Goal: Transaction & Acquisition: Purchase product/service

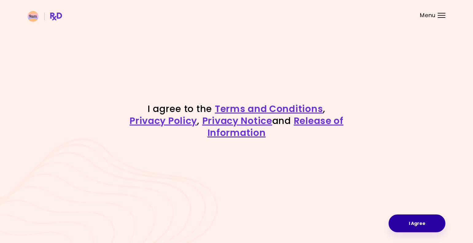
click at [435, 230] on button "I Agree" at bounding box center [417, 224] width 57 height 18
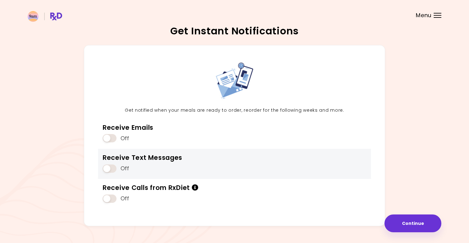
click at [110, 168] on span at bounding box center [110, 169] width 14 height 8
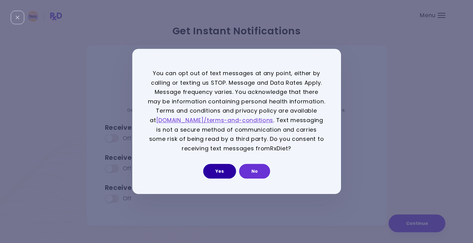
click at [212, 168] on button "Yes" at bounding box center [219, 171] width 33 height 15
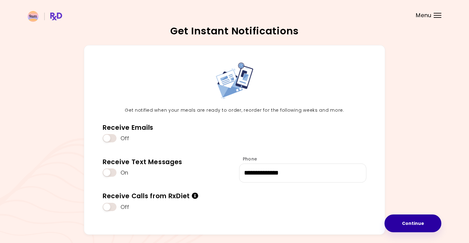
click at [424, 220] on button "Continue" at bounding box center [412, 224] width 57 height 18
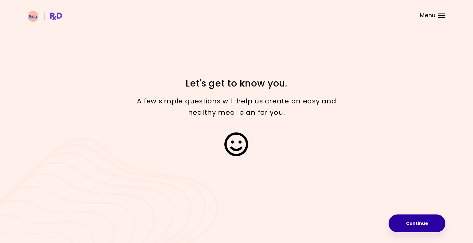
click at [424, 220] on button "Continue" at bounding box center [417, 224] width 57 height 18
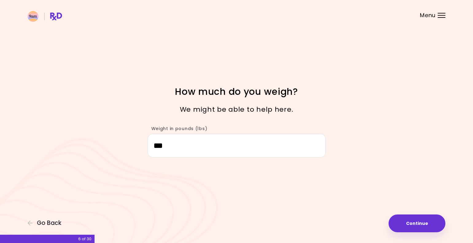
click at [424, 220] on button "Continue" at bounding box center [417, 224] width 57 height 18
select select "****"
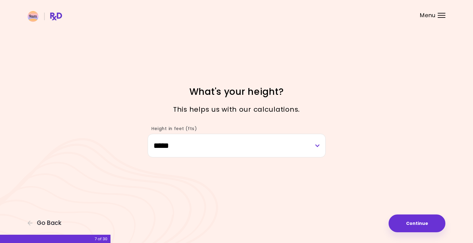
click at [424, 220] on button "Continue" at bounding box center [417, 224] width 57 height 18
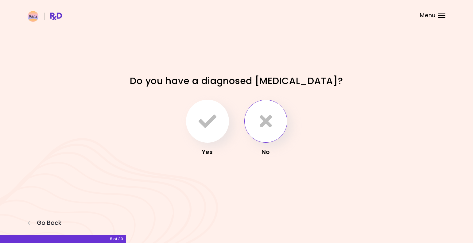
click at [279, 128] on button "button" at bounding box center [266, 121] width 43 height 43
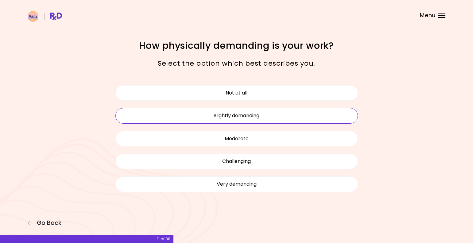
click at [289, 112] on button "Slightly demanding" at bounding box center [237, 115] width 243 height 15
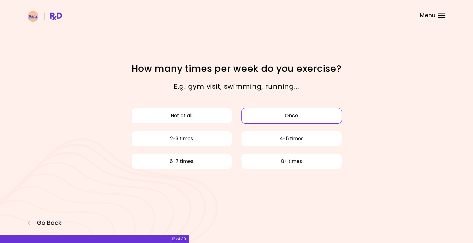
click at [252, 122] on button "Once" at bounding box center [292, 115] width 101 height 15
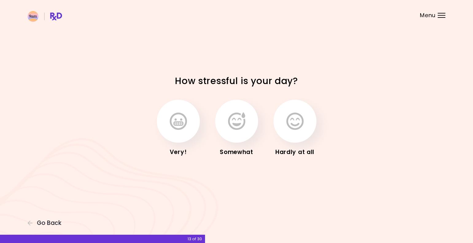
click at [252, 122] on button "button" at bounding box center [236, 121] width 43 height 43
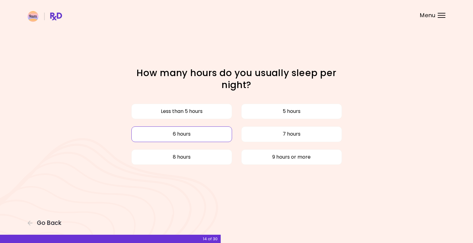
click at [220, 135] on button "6 hours" at bounding box center [182, 134] width 101 height 15
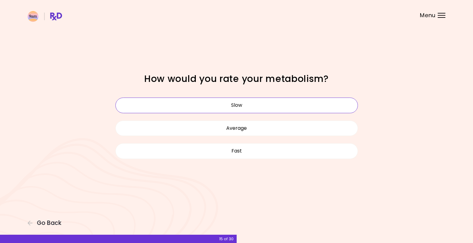
click at [231, 109] on button "Slow" at bounding box center [237, 105] width 243 height 15
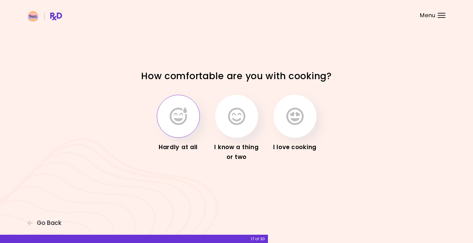
click at [182, 112] on icon "button" at bounding box center [178, 117] width 17 height 18
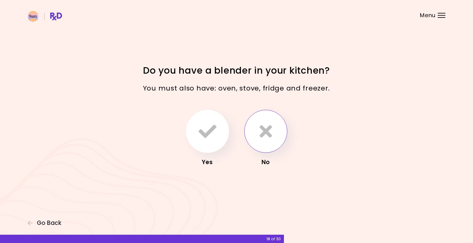
click at [279, 139] on button "button" at bounding box center [266, 131] width 43 height 43
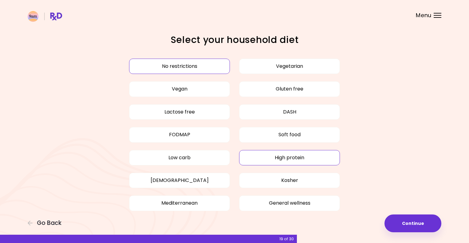
click at [251, 160] on button "High protein" at bounding box center [289, 157] width 101 height 15
click at [211, 205] on button "Mediterranean" at bounding box center [179, 203] width 101 height 15
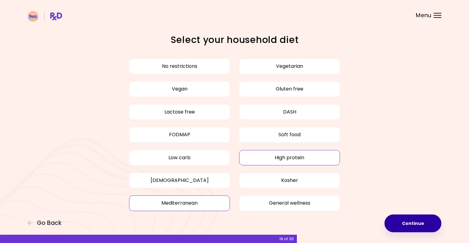
click at [403, 220] on button "Continue" at bounding box center [412, 224] width 57 height 18
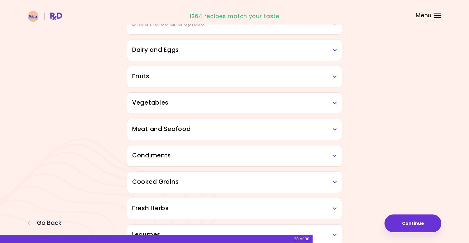
scroll to position [92, 0]
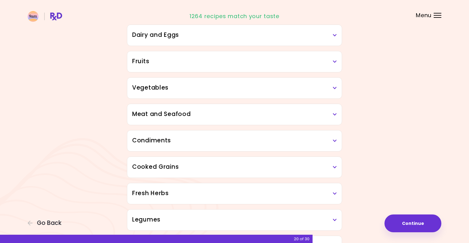
click at [337, 86] on div "Vegetables" at bounding box center [234, 88] width 214 height 21
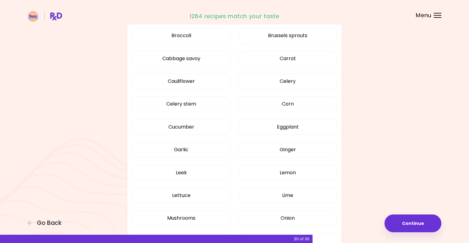
scroll to position [246, 0]
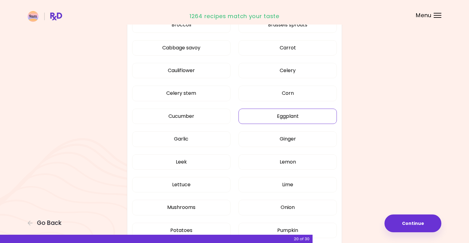
click at [310, 117] on button "Eggplant" at bounding box center [287, 116] width 98 height 15
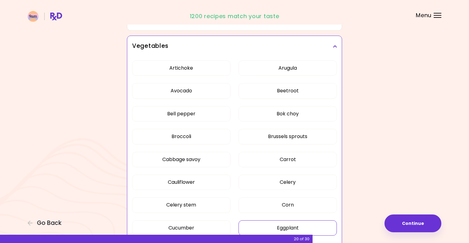
scroll to position [123, 0]
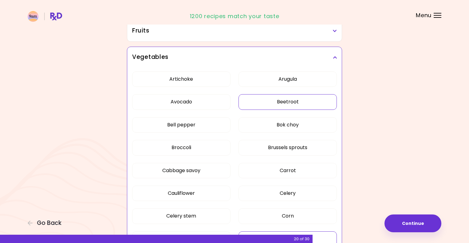
click at [277, 101] on button "Beetroot" at bounding box center [287, 101] width 98 height 15
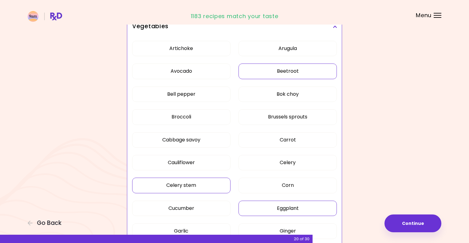
click at [200, 187] on button "Celery stem" at bounding box center [181, 185] width 98 height 15
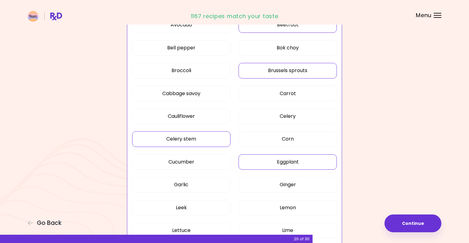
scroll to position [215, 0]
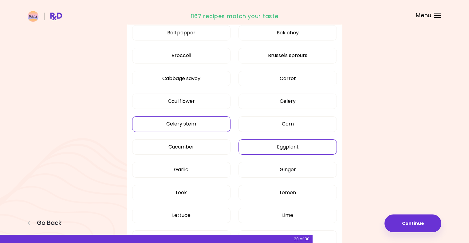
click at [205, 120] on button "Celery stem" at bounding box center [181, 123] width 98 height 15
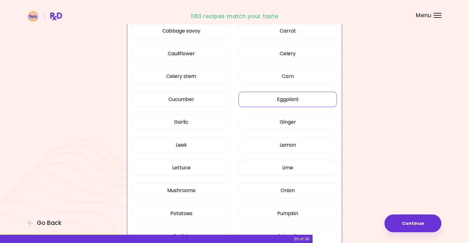
scroll to position [277, 0]
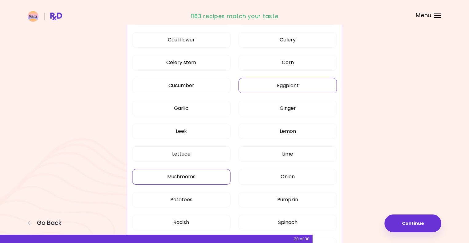
click at [182, 180] on button "Mushrooms" at bounding box center [181, 176] width 98 height 15
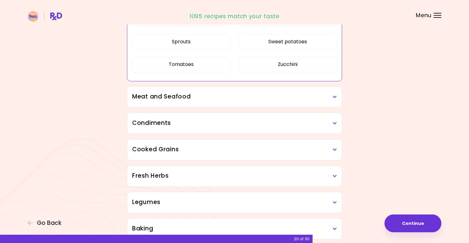
scroll to position [492, 0]
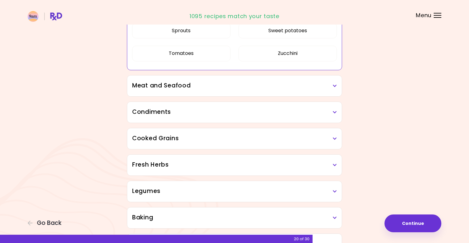
click at [335, 84] on icon at bounding box center [335, 86] width 4 height 4
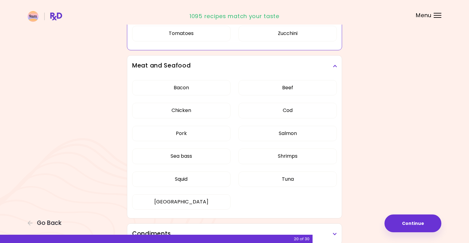
scroll to position [522, 0]
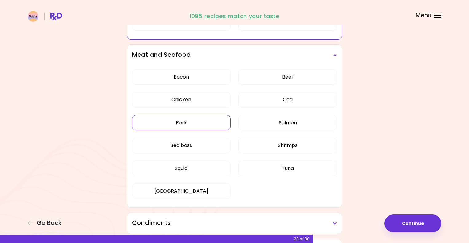
click at [214, 123] on div "Dried Herbs and Spices Adobo Annatto seeds Chilli Cinnamon Cumin Curry Italian …" at bounding box center [234, 26] width 221 height 944
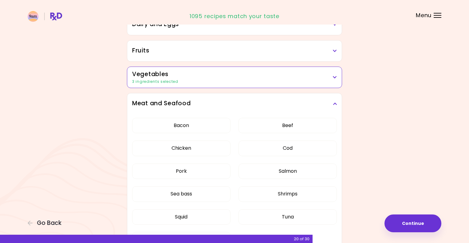
scroll to position [103, 0]
click at [198, 167] on button "Pork" at bounding box center [181, 171] width 98 height 15
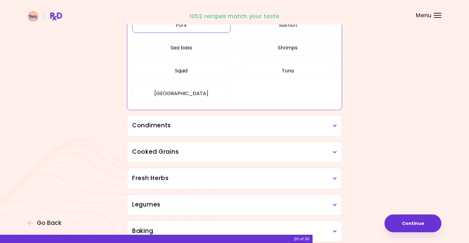
scroll to position [256, 0]
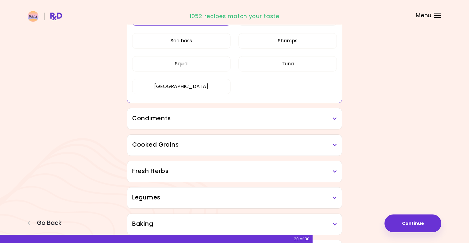
click at [336, 112] on div "Condiments" at bounding box center [234, 118] width 214 height 21
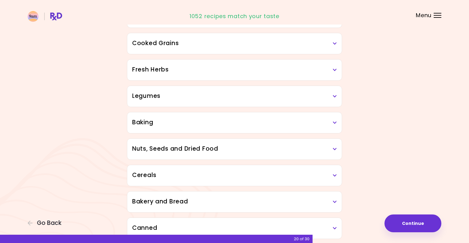
scroll to position [533, 0]
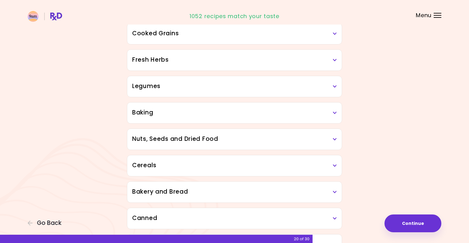
click at [337, 112] on icon at bounding box center [335, 113] width 4 height 4
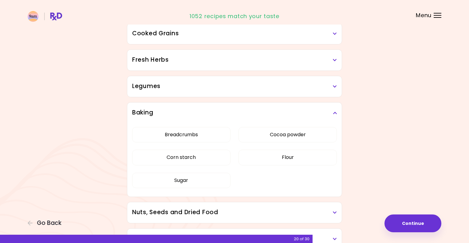
click at [337, 112] on div "Baking" at bounding box center [234, 113] width 214 height 21
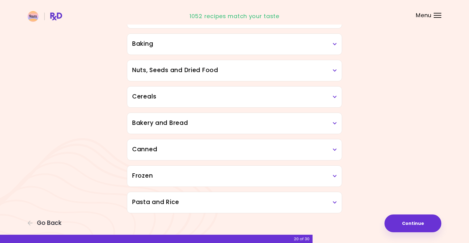
scroll to position [606, 0]
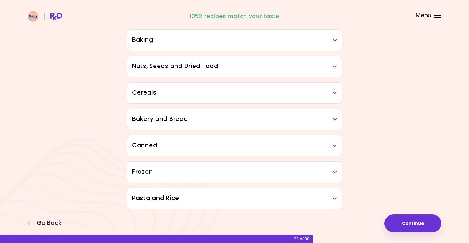
click at [334, 145] on icon at bounding box center [335, 146] width 4 height 4
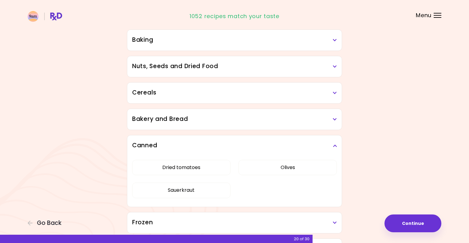
click at [336, 147] on icon at bounding box center [335, 146] width 4 height 4
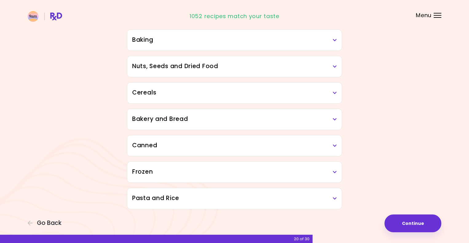
click at [333, 171] on icon at bounding box center [335, 172] width 4 height 4
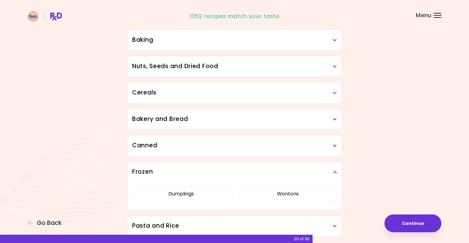
scroll to position [633, 0]
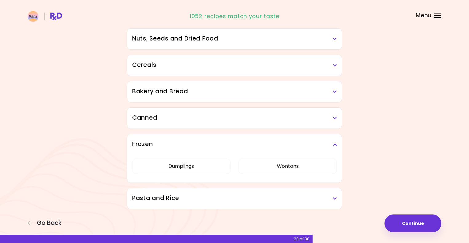
click at [335, 146] on icon at bounding box center [335, 145] width 4 height 4
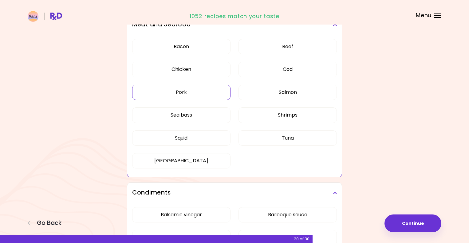
scroll to position [145, 0]
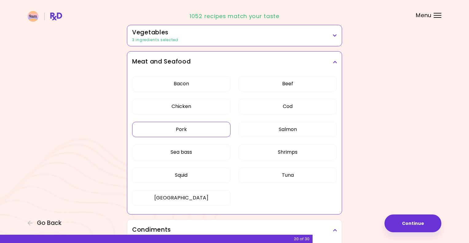
click at [336, 65] on h3 "Meat and Seafood" at bounding box center [234, 61] width 205 height 9
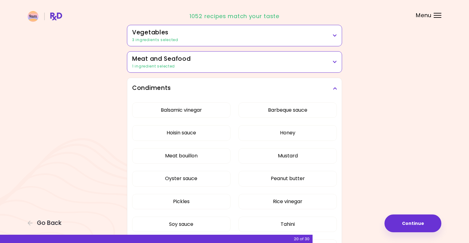
click at [336, 89] on icon at bounding box center [335, 88] width 4 height 4
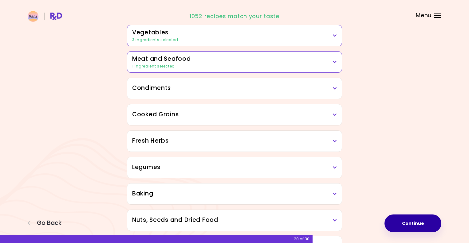
click at [412, 221] on button "Continue" at bounding box center [412, 224] width 57 height 18
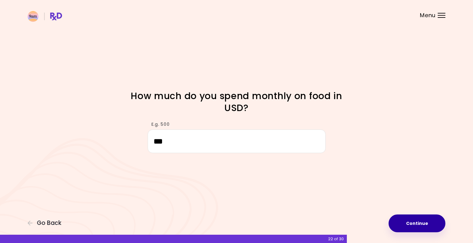
type input "***"
click at [405, 219] on button "Continue" at bounding box center [417, 224] width 57 height 18
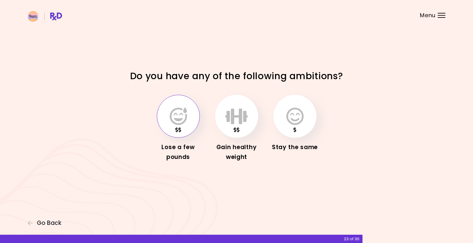
click at [188, 117] on button "button" at bounding box center [178, 116] width 43 height 43
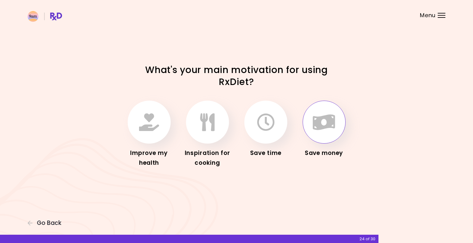
click at [317, 119] on icon "button" at bounding box center [324, 122] width 22 height 18
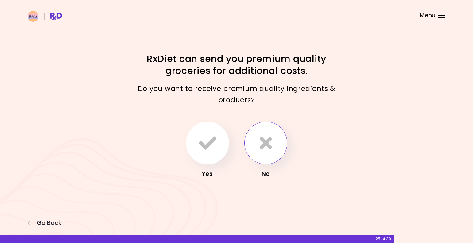
click at [271, 145] on icon "button" at bounding box center [266, 143] width 12 height 18
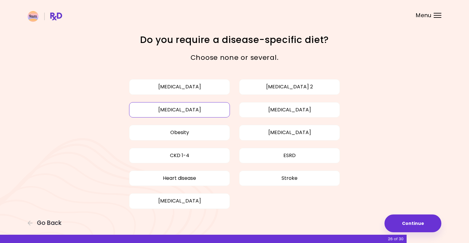
click at [225, 110] on button "High blood pressure" at bounding box center [179, 109] width 101 height 15
click at [399, 223] on button "Continue" at bounding box center [412, 224] width 57 height 18
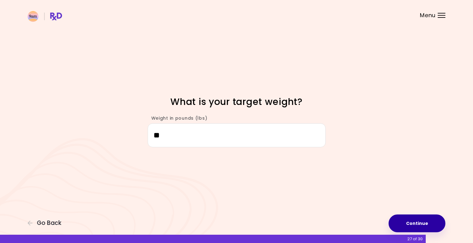
type input "*"
type input "***"
click at [412, 221] on button "Continue" at bounding box center [417, 224] width 57 height 18
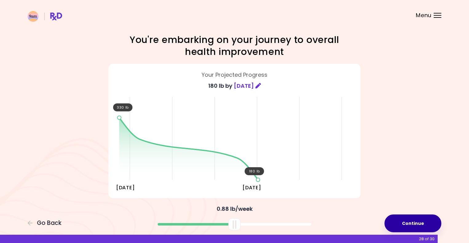
click at [400, 218] on button "Continue" at bounding box center [412, 224] width 57 height 18
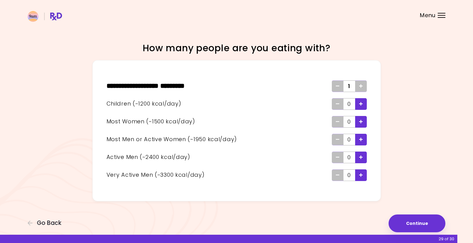
click at [363, 156] on div "Add - Active Man" at bounding box center [361, 158] width 12 height 12
click at [335, 155] on div "Remove - Active Man" at bounding box center [338, 158] width 12 height 12
click at [366, 179] on div "Add - Very Active Man" at bounding box center [361, 176] width 12 height 12
click at [396, 219] on button "Continue" at bounding box center [417, 224] width 57 height 18
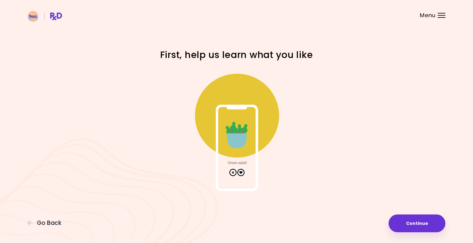
click at [398, 213] on div "Focusable invisible element First, help us learn what you like Continue Go Back" at bounding box center [236, 121] width 473 height 243
click at [399, 218] on button "Continue" at bounding box center [417, 224] width 57 height 18
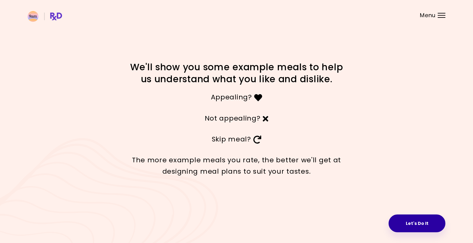
click at [410, 220] on button "Let's Do It" at bounding box center [417, 224] width 57 height 18
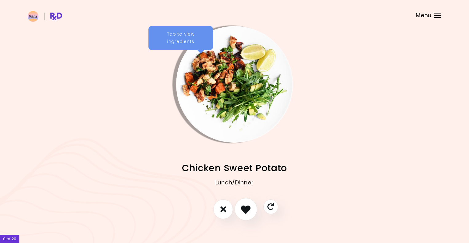
click at [245, 209] on icon "I like this recipe" at bounding box center [246, 210] width 10 height 10
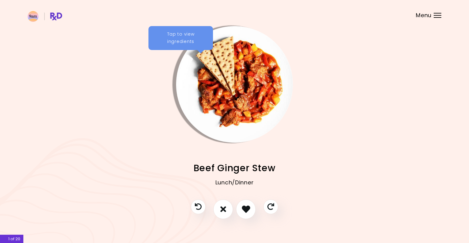
click at [198, 29] on div "Tap to view ingredients" at bounding box center [180, 38] width 65 height 24
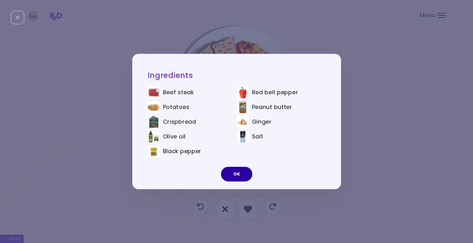
click at [244, 176] on button "OK" at bounding box center [236, 174] width 31 height 15
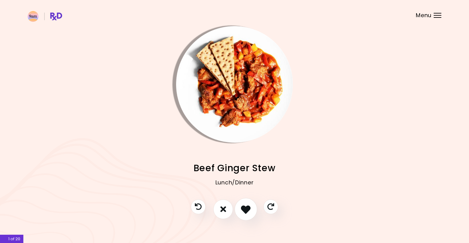
click at [246, 204] on button "I like this recipe" at bounding box center [245, 209] width 23 height 23
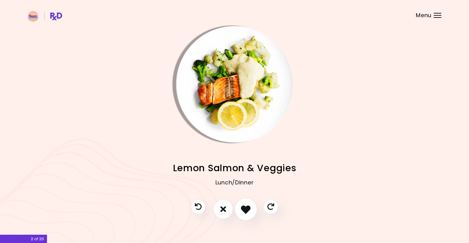
click at [249, 212] on icon "I like this recipe" at bounding box center [246, 210] width 10 height 10
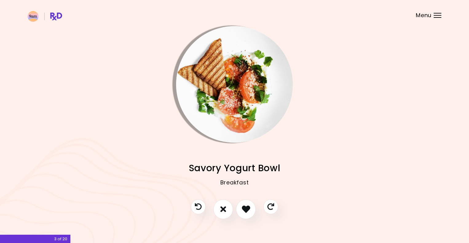
click at [206, 51] on img "Info - Savory Yogurt Bowl" at bounding box center [234, 84] width 117 height 117
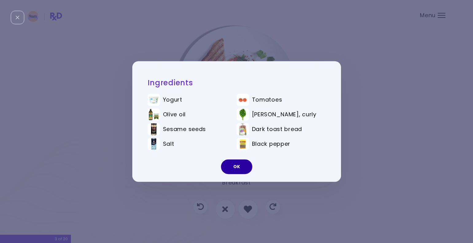
click at [241, 169] on button "OK" at bounding box center [236, 167] width 31 height 15
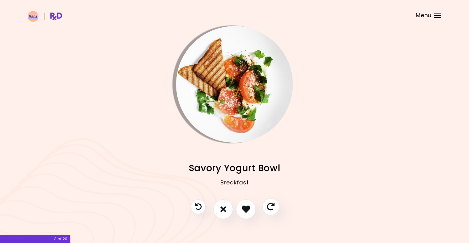
click at [269, 208] on icon "Skip" at bounding box center [271, 207] width 8 height 8
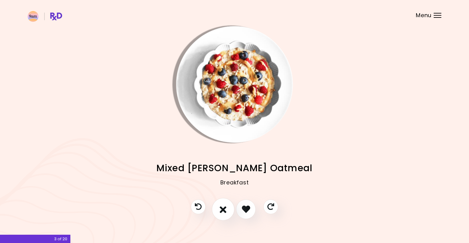
click at [226, 211] on icon "I don't like this recipe" at bounding box center [223, 210] width 7 height 10
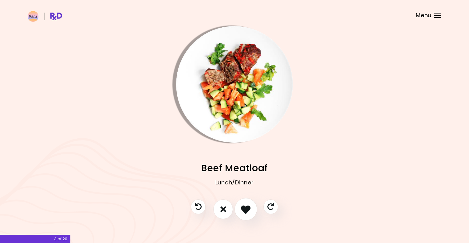
click at [246, 209] on icon "I like this recipe" at bounding box center [246, 210] width 10 height 10
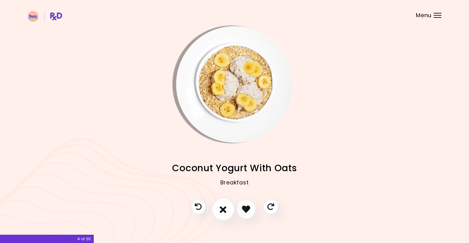
click at [226, 207] on icon "I don't like this recipe" at bounding box center [223, 210] width 7 height 10
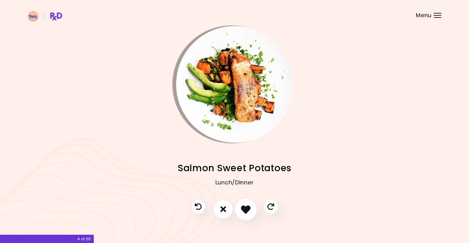
click at [246, 209] on icon "I like this recipe" at bounding box center [246, 210] width 10 height 10
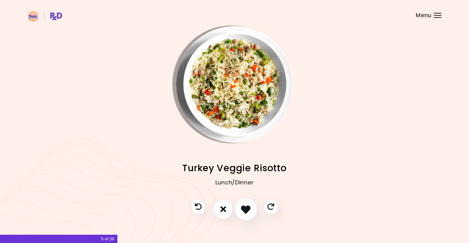
click at [246, 209] on icon "I like this recipe" at bounding box center [246, 210] width 10 height 10
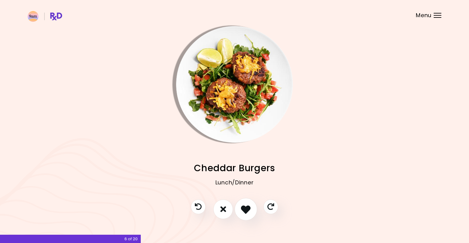
click at [246, 209] on icon "I like this recipe" at bounding box center [246, 210] width 10 height 10
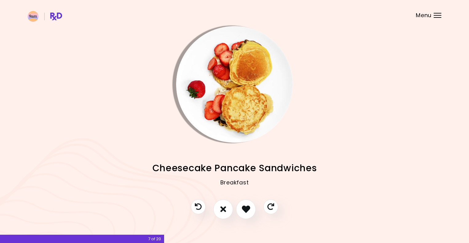
click at [201, 45] on img "Info - Cheesecake Pancake Sandwiches" at bounding box center [234, 84] width 117 height 117
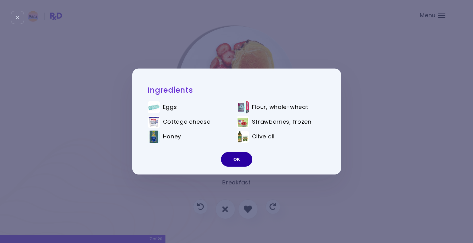
click at [238, 163] on button "OK" at bounding box center [236, 159] width 31 height 15
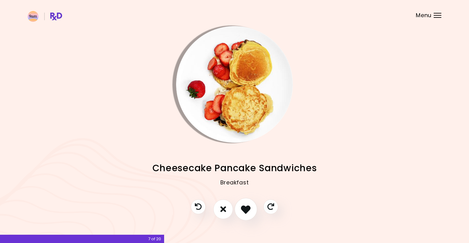
click at [244, 214] on icon "I like this recipe" at bounding box center [246, 210] width 10 height 10
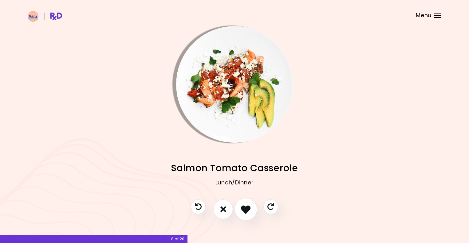
click at [244, 213] on icon "I like this recipe" at bounding box center [246, 210] width 10 height 10
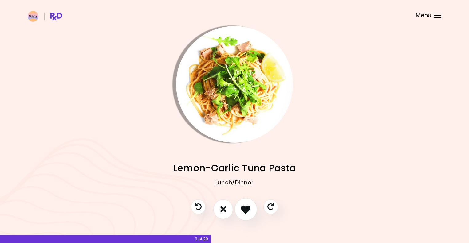
click at [249, 209] on icon "I like this recipe" at bounding box center [246, 210] width 10 height 10
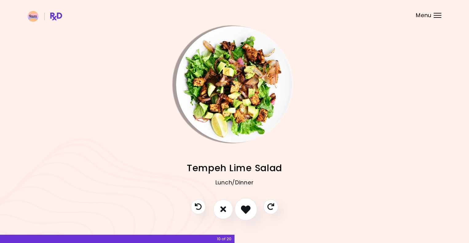
click at [249, 208] on icon "I like this recipe" at bounding box center [246, 210] width 10 height 10
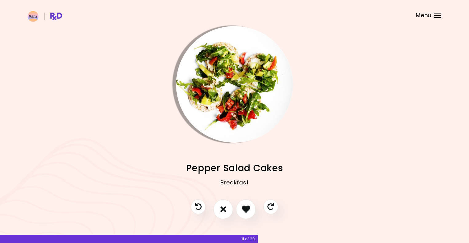
click at [249, 117] on img "Info - Pepper Salad Cakes" at bounding box center [234, 84] width 117 height 117
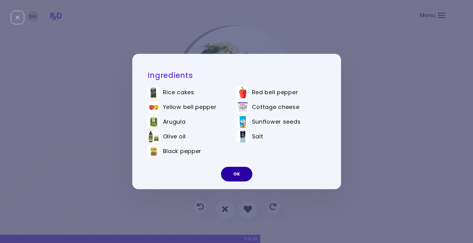
click at [245, 177] on button "OK" at bounding box center [236, 174] width 31 height 15
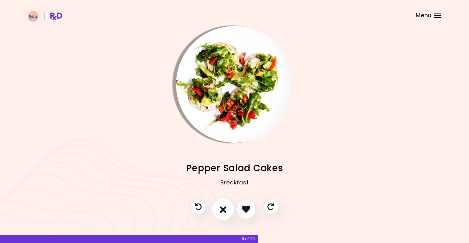
click at [226, 214] on button "I don't like this recipe" at bounding box center [223, 209] width 23 height 23
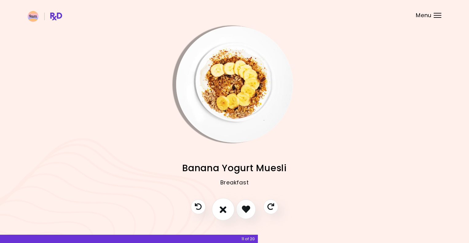
click at [226, 214] on button "I don't like this recipe" at bounding box center [223, 209] width 23 height 23
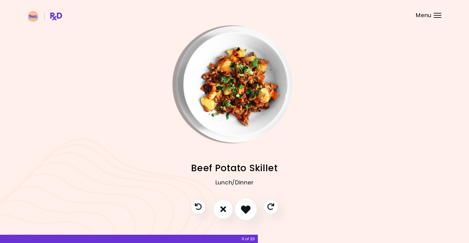
click at [247, 216] on button "I like this recipe" at bounding box center [245, 209] width 23 height 23
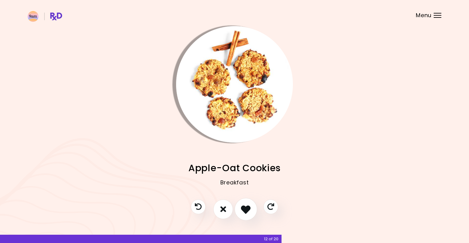
click at [247, 216] on button "I like this recipe" at bounding box center [245, 209] width 23 height 23
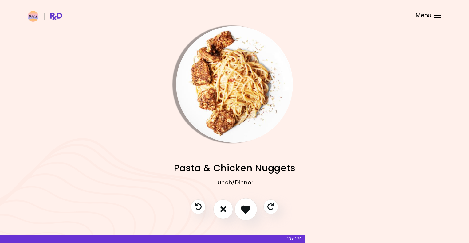
click at [247, 216] on button "I like this recipe" at bounding box center [245, 209] width 23 height 23
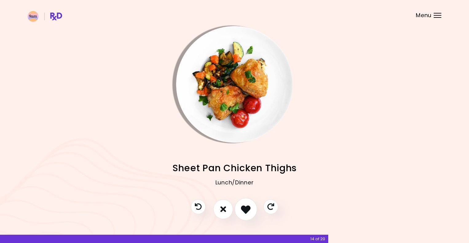
click at [247, 216] on button "I like this recipe" at bounding box center [245, 209] width 23 height 23
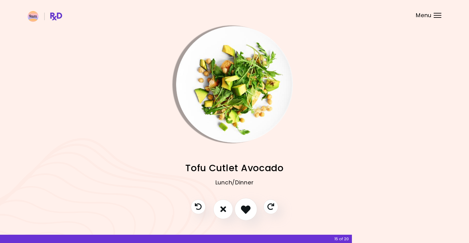
click at [241, 211] on button "I like this recipe" at bounding box center [245, 209] width 23 height 23
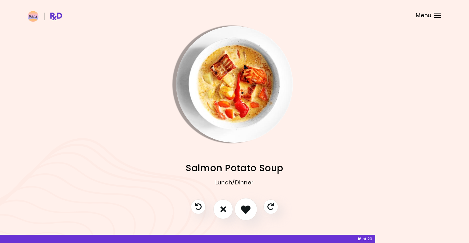
click at [241, 211] on button "I like this recipe" at bounding box center [245, 209] width 23 height 23
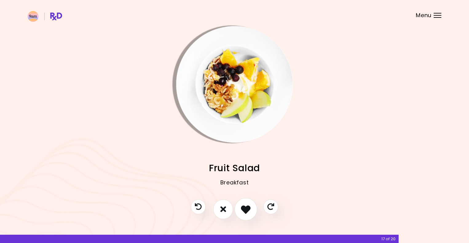
click at [241, 211] on button "I like this recipe" at bounding box center [245, 209] width 23 height 23
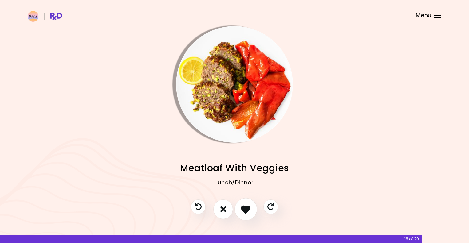
click at [241, 211] on button "I like this recipe" at bounding box center [245, 209] width 23 height 23
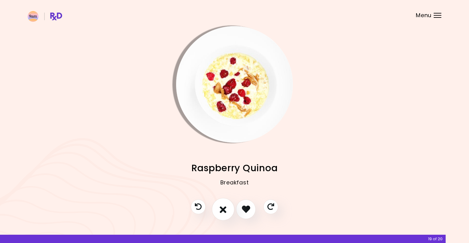
click at [226, 210] on icon "I don't like this recipe" at bounding box center [223, 210] width 7 height 10
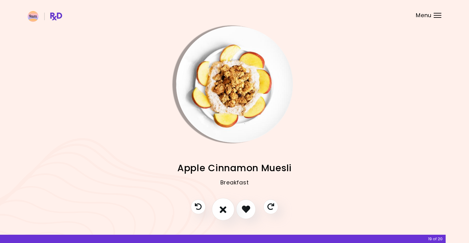
click at [226, 210] on icon "I don't like this recipe" at bounding box center [223, 210] width 7 height 10
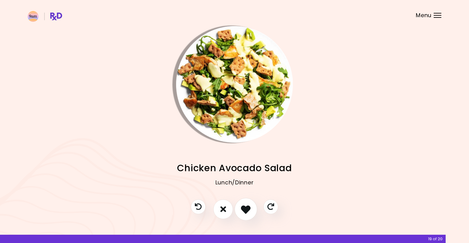
click at [243, 210] on icon "I like this recipe" at bounding box center [246, 210] width 10 height 10
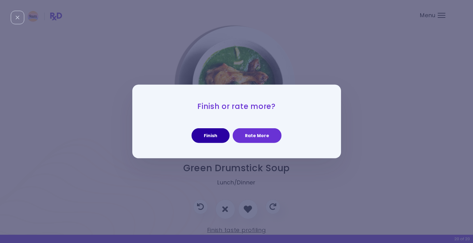
click at [210, 142] on button "Finish" at bounding box center [211, 135] width 38 height 15
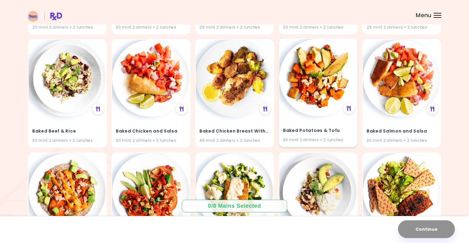
scroll to position [307, 0]
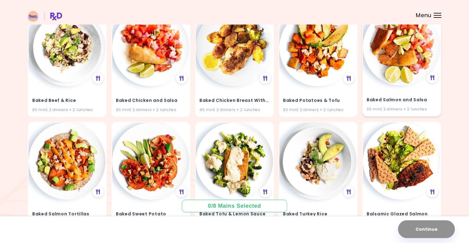
click at [408, 98] on h4 "Baked Salmon and Salsa" at bounding box center [402, 100] width 70 height 10
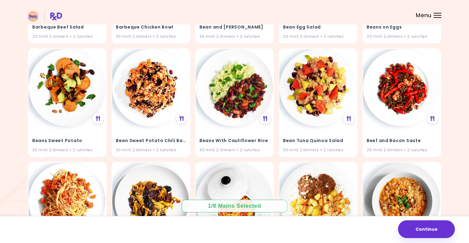
scroll to position [615, 0]
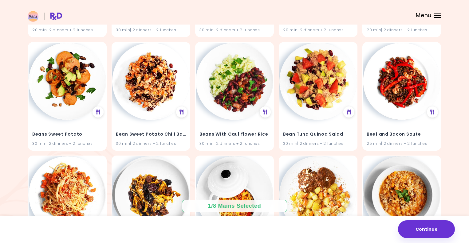
click at [138, 72] on img at bounding box center [150, 81] width 77 height 77
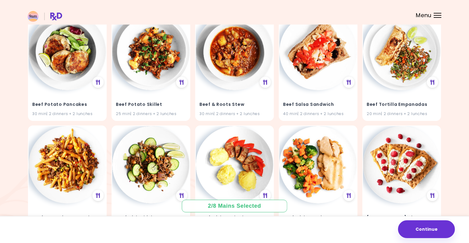
scroll to position [1106, 0]
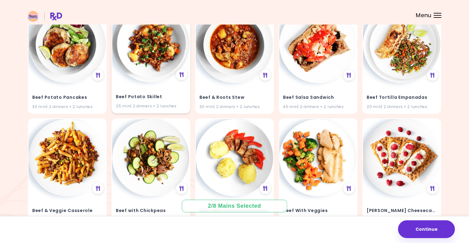
click at [147, 91] on div "Beef Potato Skillet 25 min | 2 dinners + 2 lunches" at bounding box center [150, 98] width 77 height 30
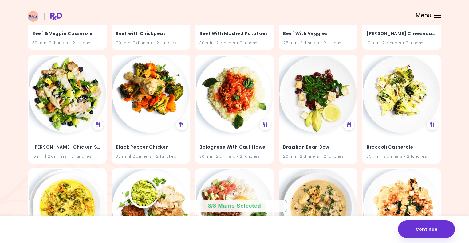
scroll to position [1290, 0]
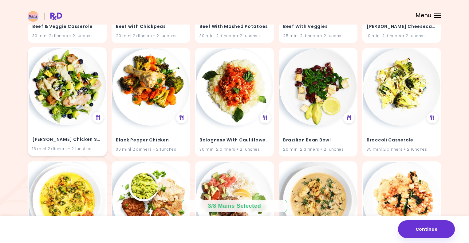
click at [92, 137] on h4 "Berry Chicken Salad" at bounding box center [67, 140] width 70 height 10
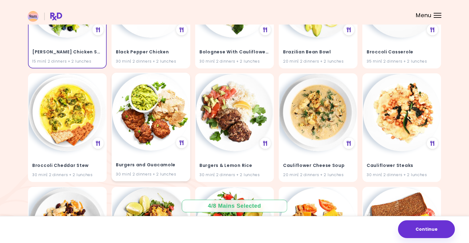
scroll to position [1383, 0]
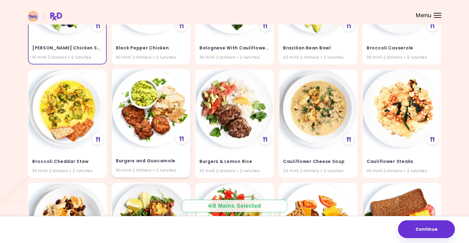
click at [160, 162] on h4 "Burgers and Guacamole" at bounding box center [151, 161] width 70 height 10
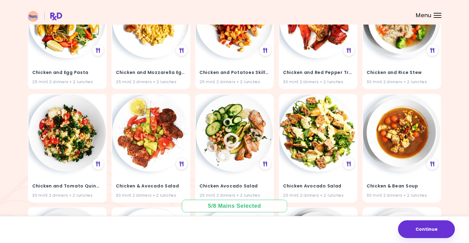
scroll to position [1844, 0]
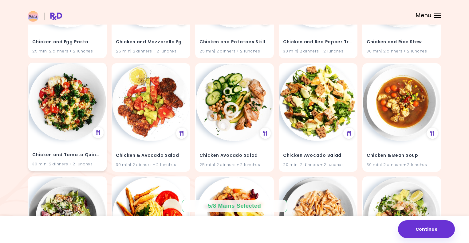
click at [93, 155] on h4 "Chicken and Tomato Quinoa" at bounding box center [67, 155] width 70 height 10
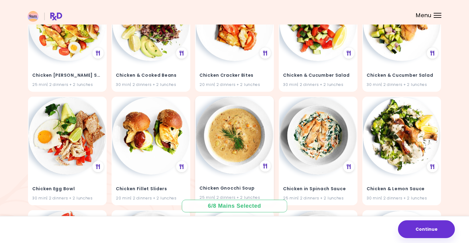
scroll to position [2181, 0]
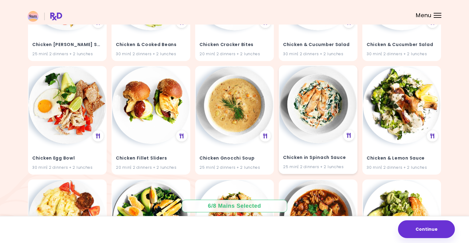
click at [310, 164] on div "25 min | 2 dinners + 2 lunches" at bounding box center [318, 167] width 70 height 6
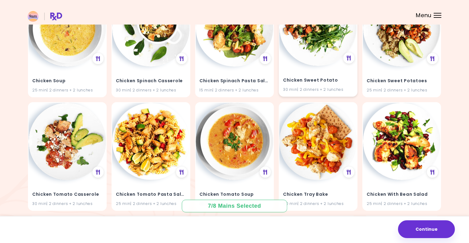
scroll to position [2857, 0]
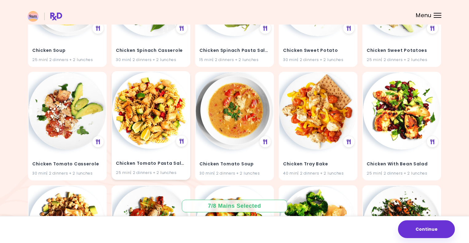
click at [171, 164] on h4 "Chicken Tomato Pasta Salad" at bounding box center [151, 164] width 70 height 10
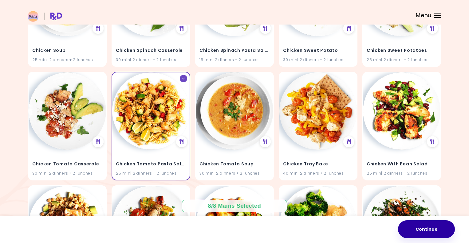
click at [426, 234] on button "Continue" at bounding box center [426, 230] width 57 height 18
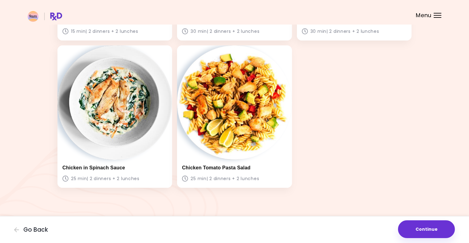
scroll to position [309, 0]
click at [422, 230] on button "Continue" at bounding box center [426, 230] width 57 height 18
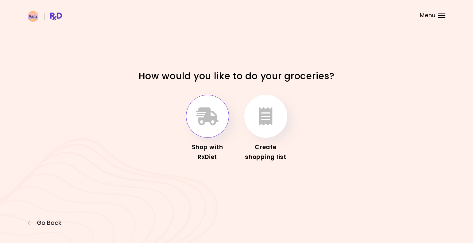
click at [213, 131] on button "button" at bounding box center [207, 116] width 43 height 43
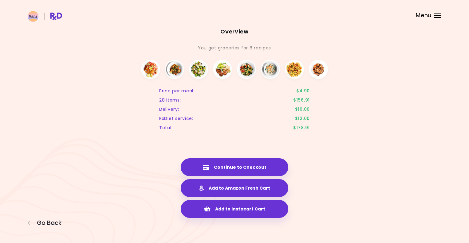
scroll to position [1082, 0]
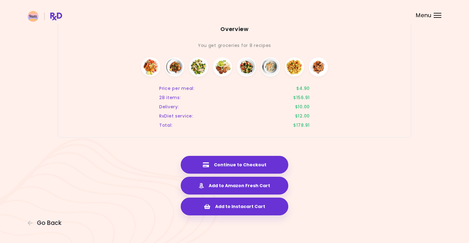
click at [437, 16] on div "Menu" at bounding box center [438, 15] width 8 height 5
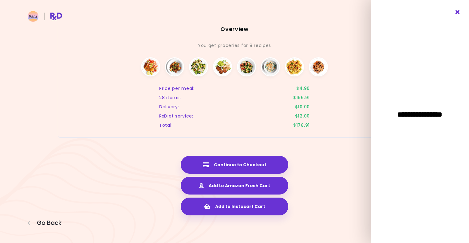
click at [459, 12] on icon "Close" at bounding box center [458, 12] width 6 height 4
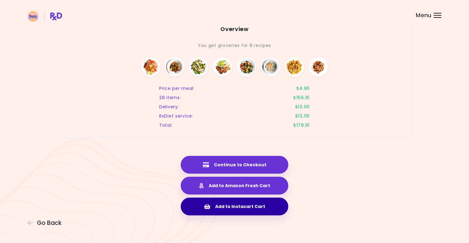
click at [260, 209] on button "Add to Instacart Cart" at bounding box center [235, 207] width 108 height 18
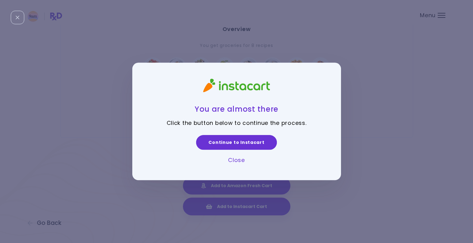
click at [236, 159] on link "Close" at bounding box center [236, 160] width 17 height 8
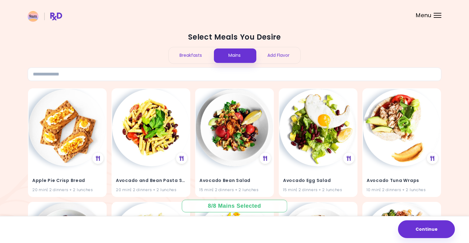
click at [183, 53] on div "Breakfasts" at bounding box center [191, 55] width 44 height 16
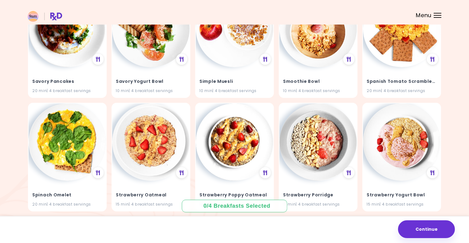
scroll to position [1014, 0]
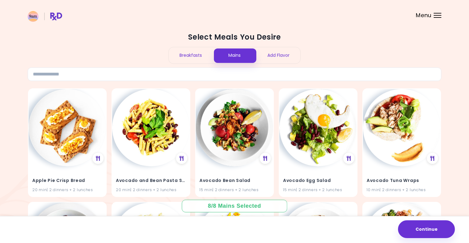
click at [181, 53] on div "Breakfasts" at bounding box center [191, 55] width 44 height 16
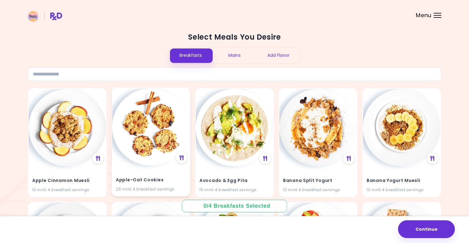
click at [157, 131] on img at bounding box center [150, 126] width 77 height 77
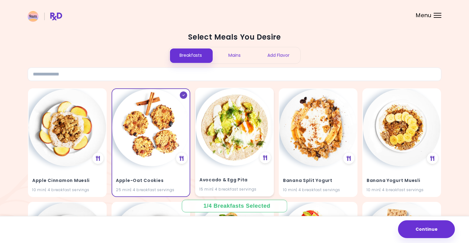
click at [221, 134] on img at bounding box center [234, 126] width 77 height 77
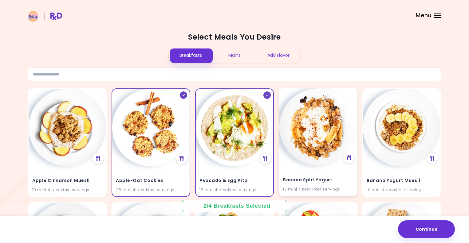
click at [317, 129] on img at bounding box center [317, 126] width 77 height 77
click at [404, 138] on img at bounding box center [401, 126] width 77 height 77
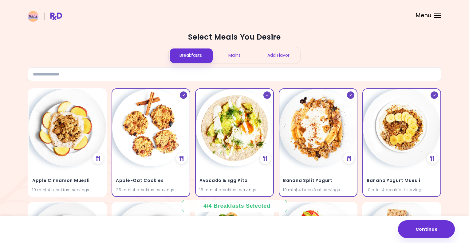
click at [225, 48] on div "Mains" at bounding box center [235, 55] width 44 height 16
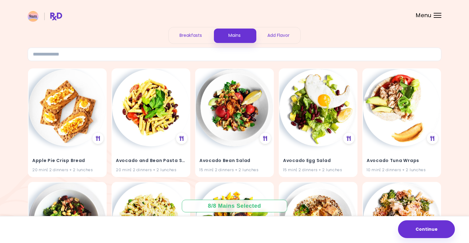
scroll to position [31, 0]
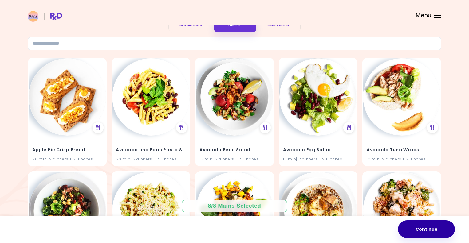
click at [435, 230] on button "Continue" at bounding box center [426, 230] width 57 height 18
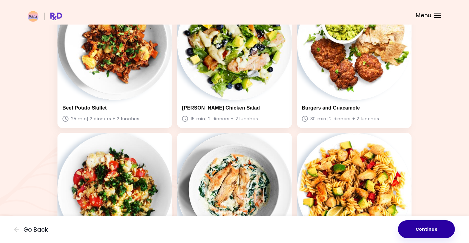
scroll to position [369, 0]
click at [425, 232] on button "Continue" at bounding box center [426, 230] width 57 height 18
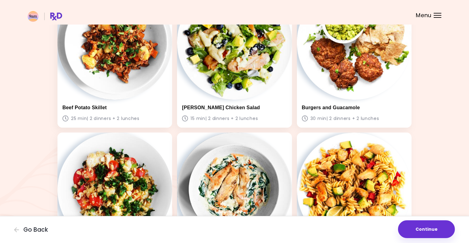
scroll to position [0, 0]
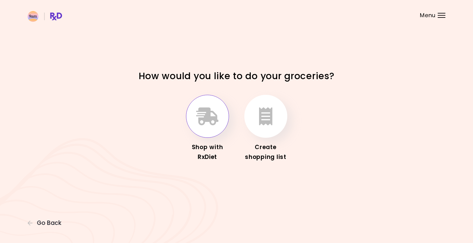
click at [220, 120] on button "button" at bounding box center [207, 116] width 43 height 43
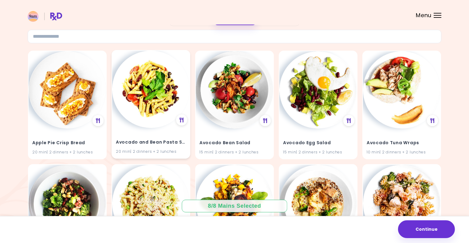
scroll to position [61, 0]
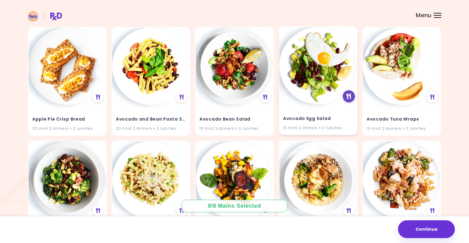
click at [344, 97] on div at bounding box center [349, 96] width 12 height 12
